Goal: Transaction & Acquisition: Purchase product/service

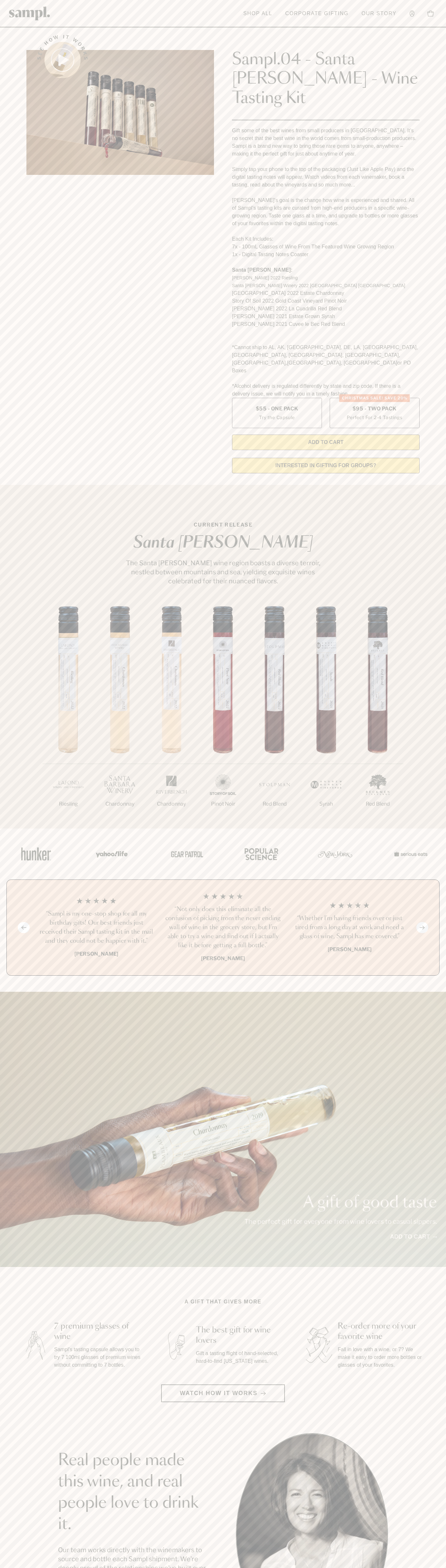
click at [32, 13] on img at bounding box center [29, 13] width 41 height 14
click at [446, 1126] on div "A gift of good taste The perfect gift for everyone from wine lovers to casual s…" at bounding box center [223, 1130] width 446 height 275
click at [446, 1568] on html "Skip to main content Toggle navigation menu Shop All Corporate Gifting Our Stor…" at bounding box center [223, 1304] width 446 height 2608
click at [4, 756] on div "1/7 Riesling 2/7 Chardonnay 3/7" at bounding box center [223, 718] width 446 height 223
